Goal: Task Accomplishment & Management: Manage account settings

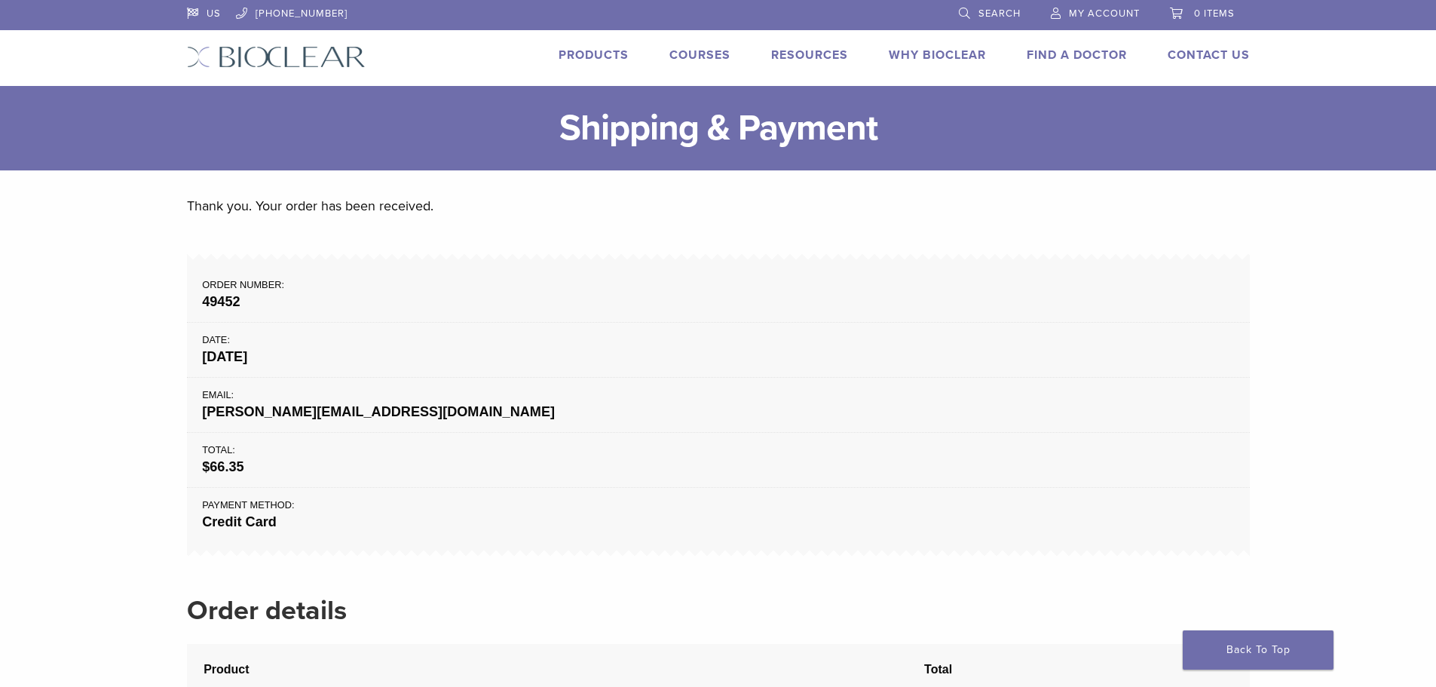
click at [1097, 11] on span "My Account" at bounding box center [1104, 14] width 71 height 12
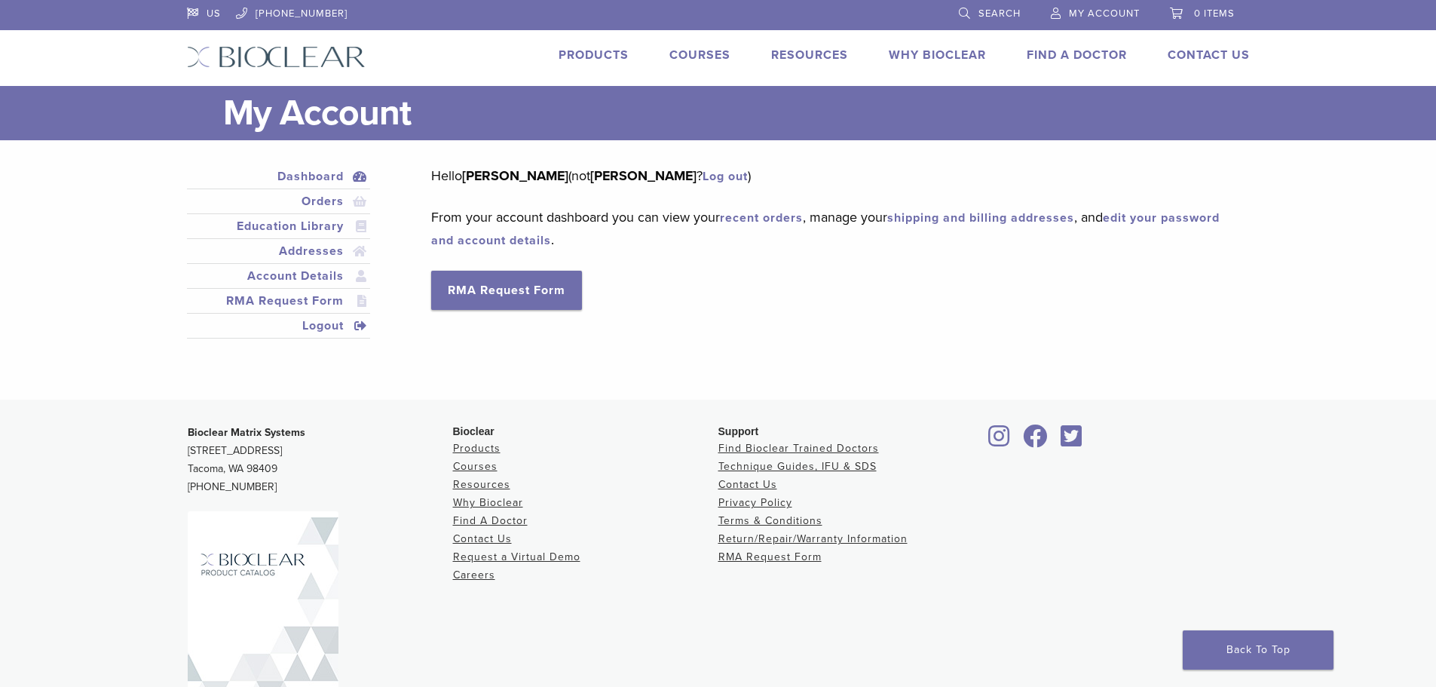
click at [319, 323] on link "Logout" at bounding box center [279, 326] width 178 height 18
